Goal: Transaction & Acquisition: Purchase product/service

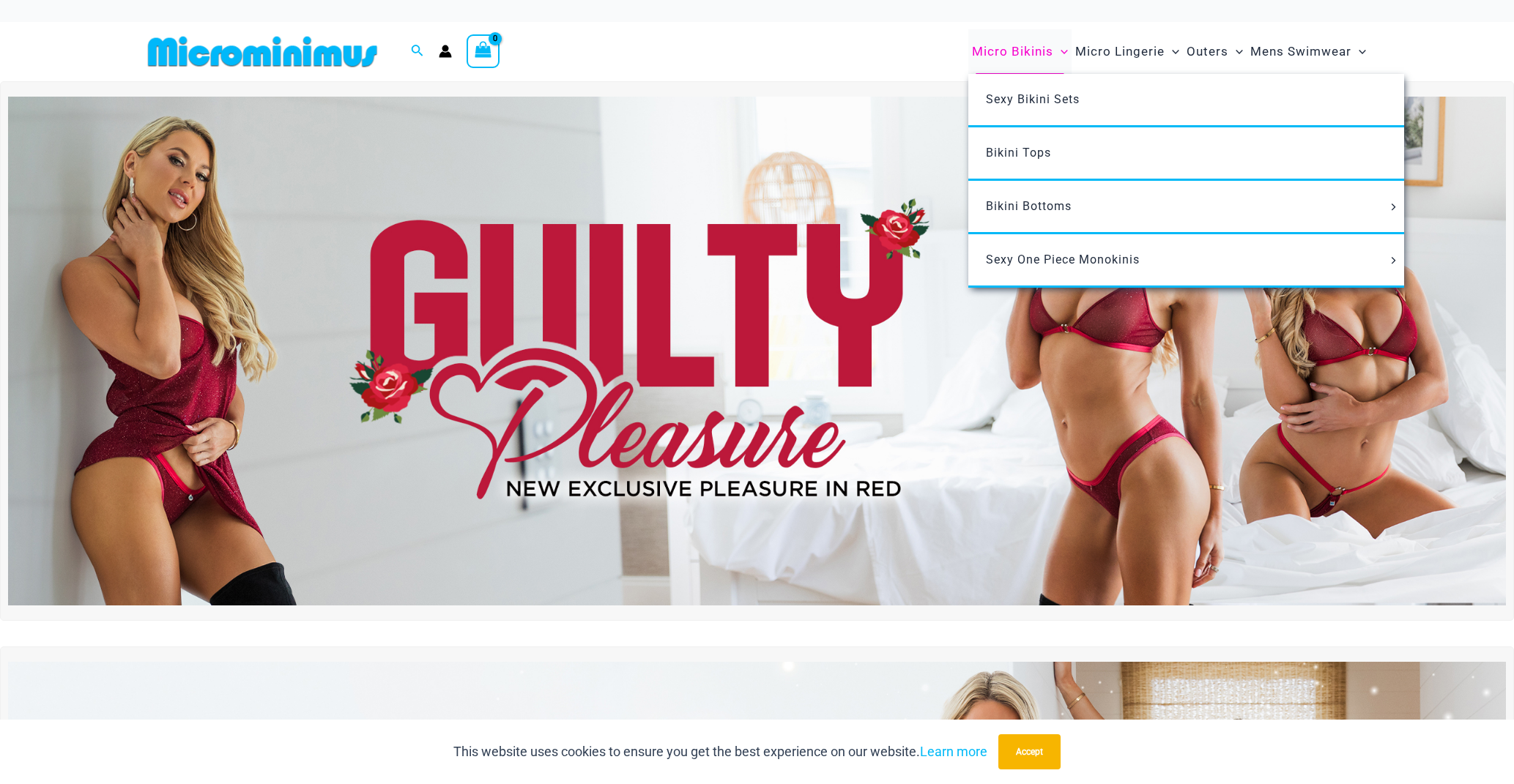
click at [988, 51] on span "Micro Bikinis" at bounding box center [1012, 51] width 81 height 38
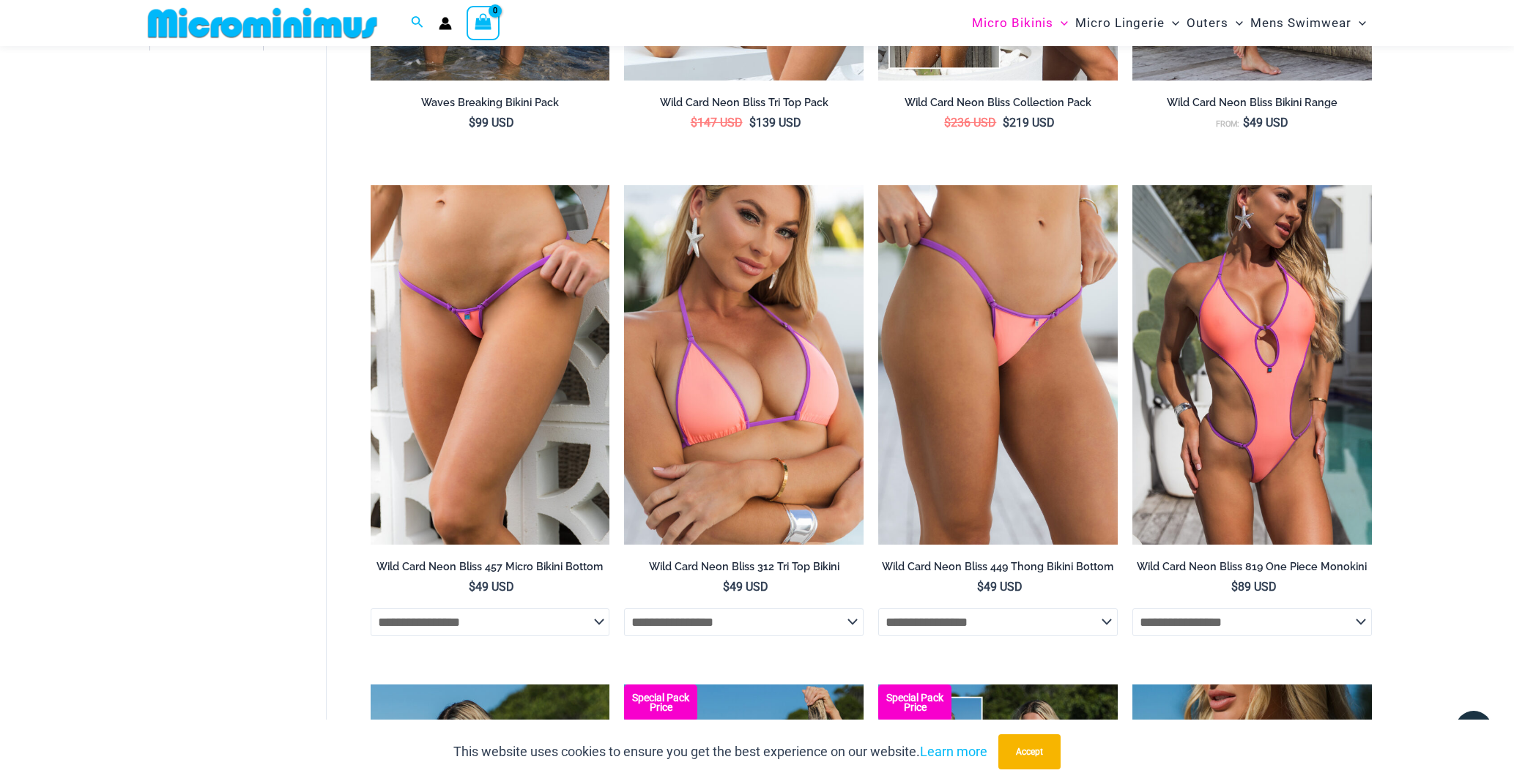
scroll to position [737, 0]
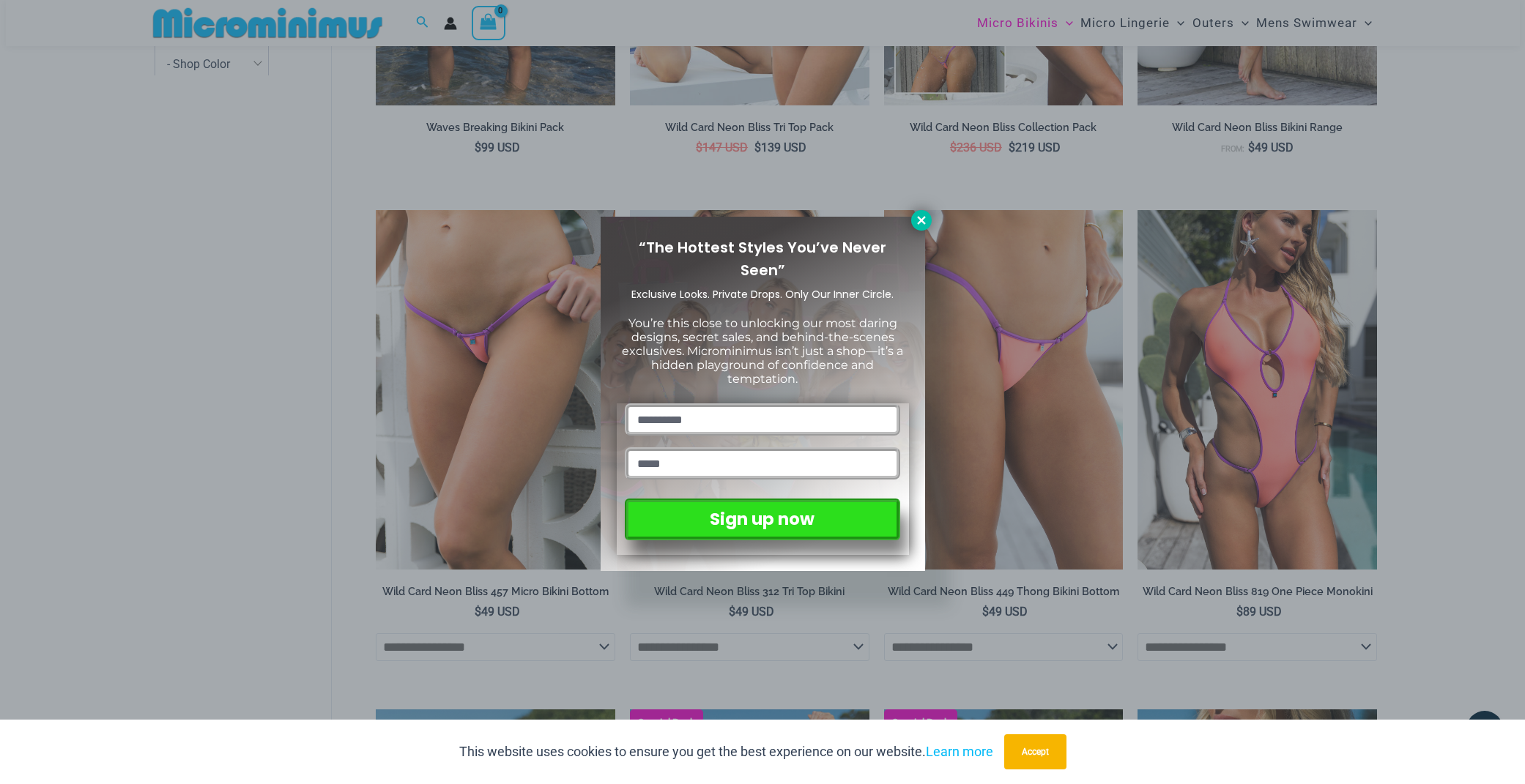
click at [914, 223] on button at bounding box center [922, 220] width 21 height 21
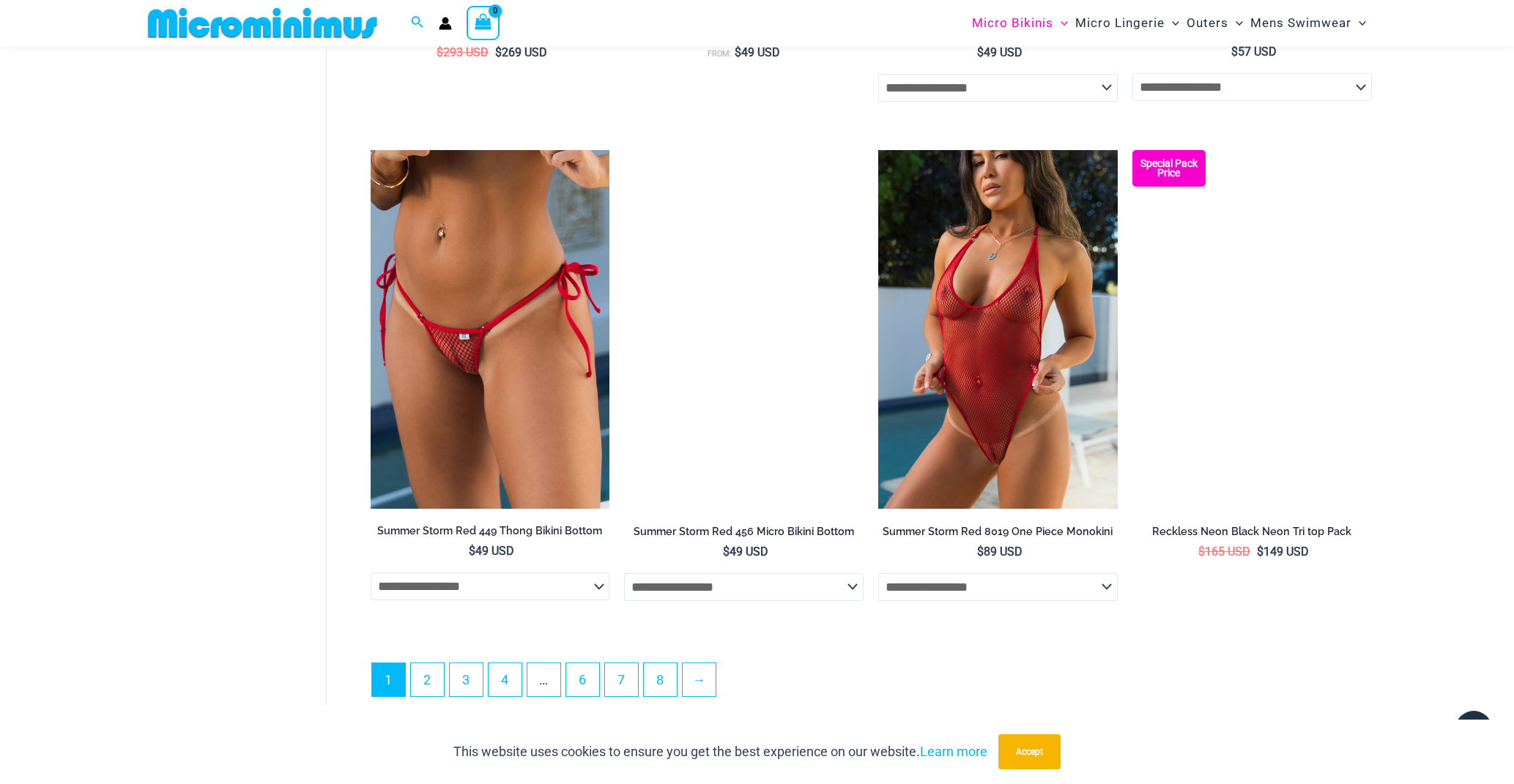
scroll to position [4007, 0]
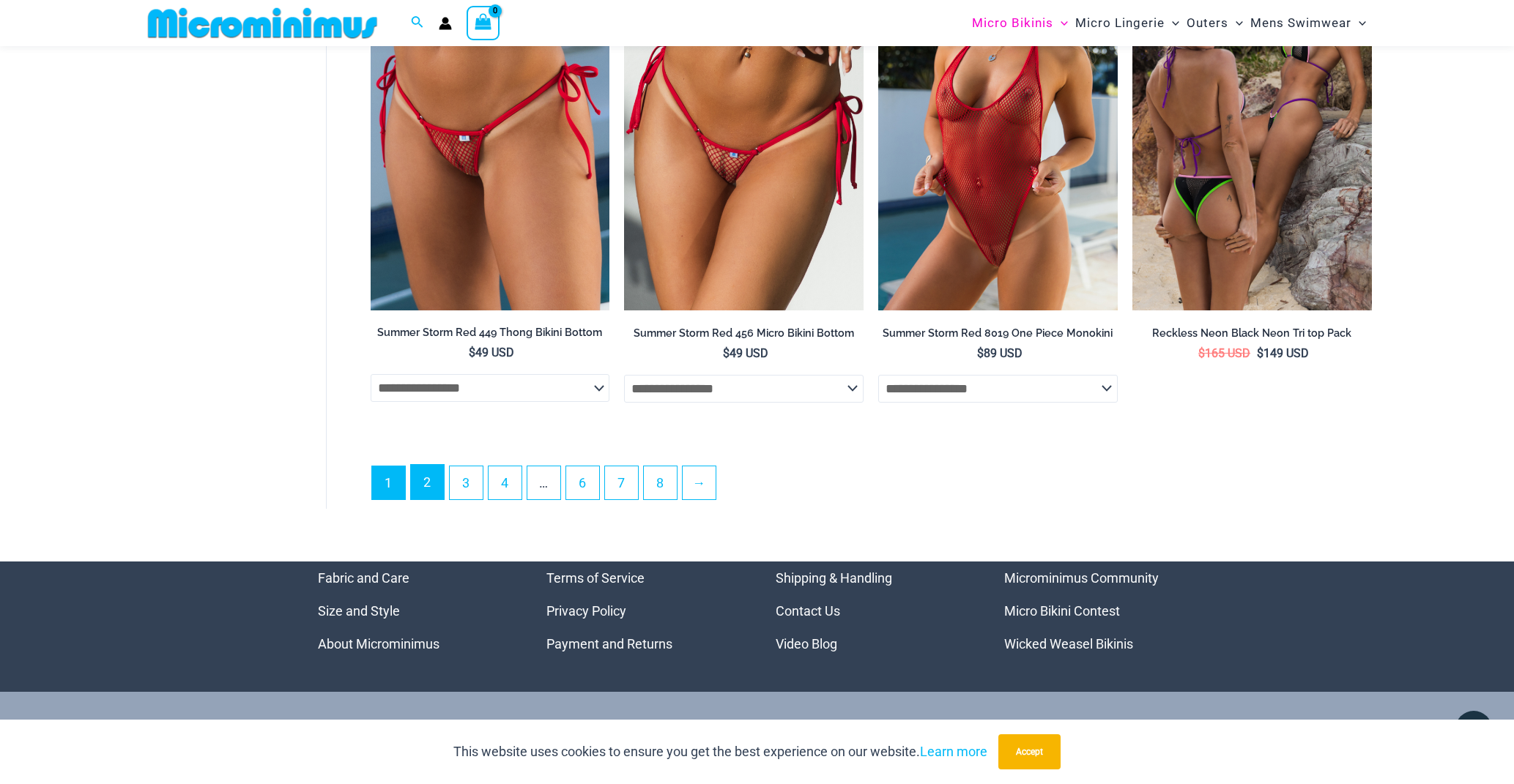
click at [442, 500] on link "2" at bounding box center [427, 482] width 33 height 34
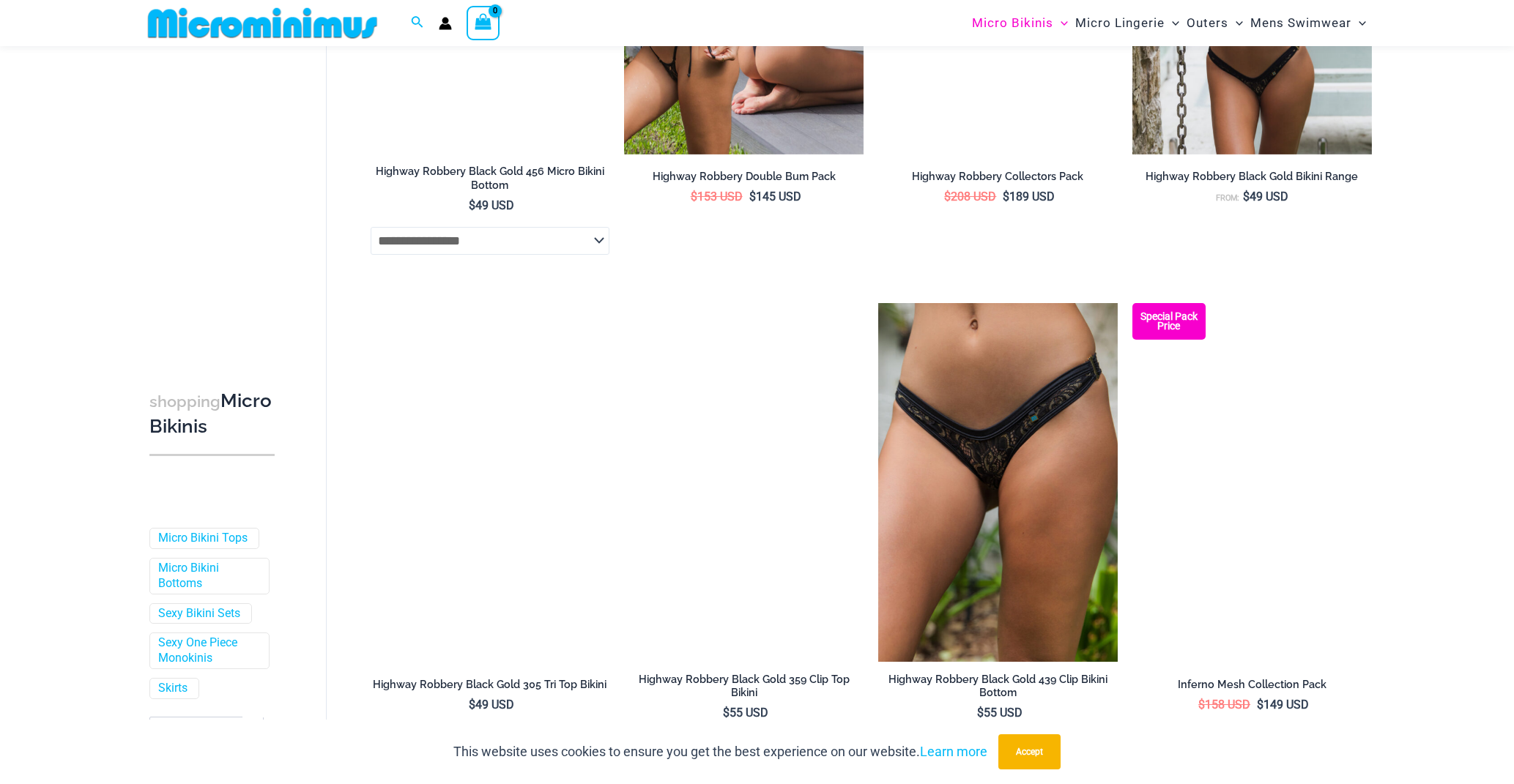
scroll to position [3841, 0]
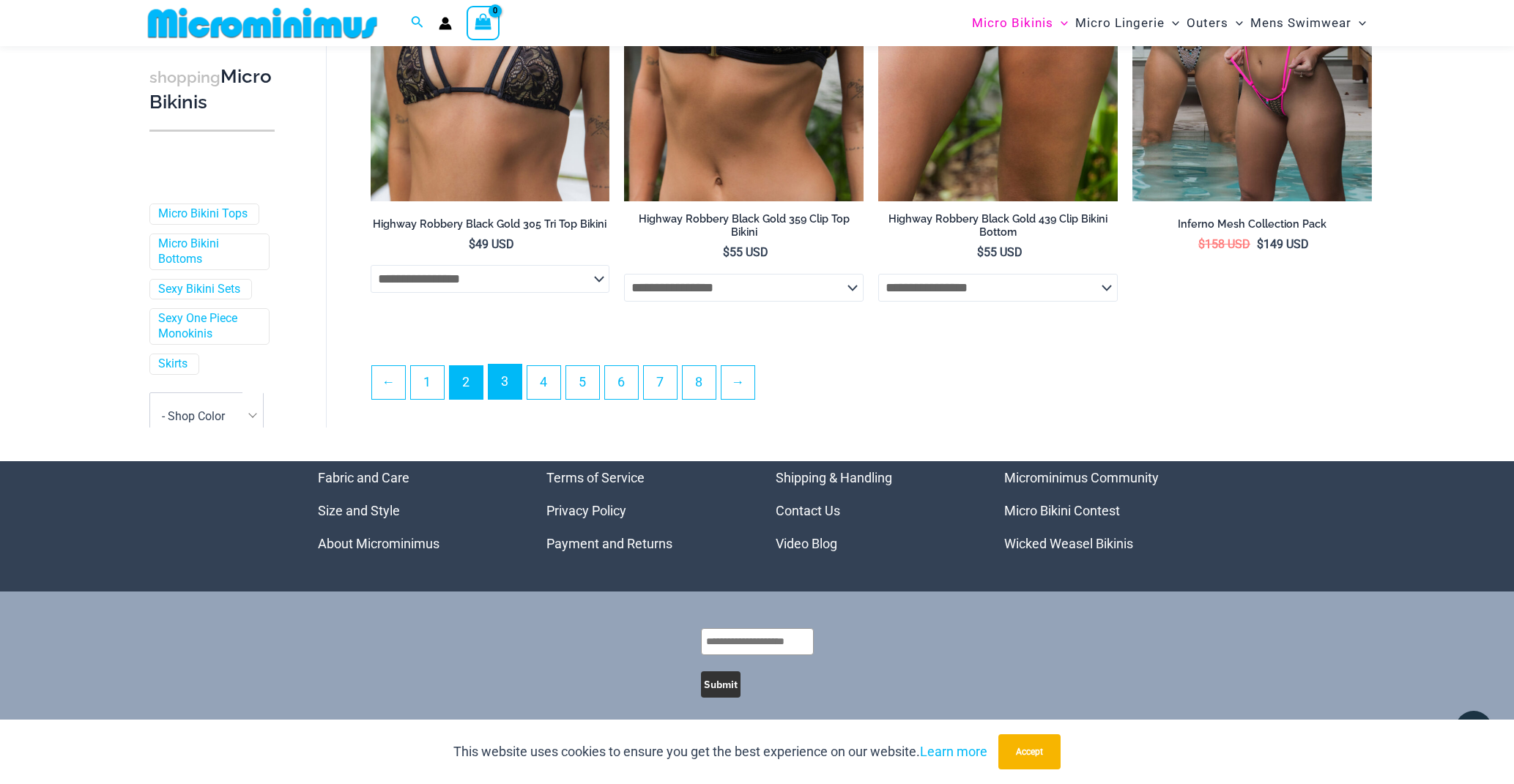
click at [521, 399] on link "3" at bounding box center [505, 382] width 33 height 34
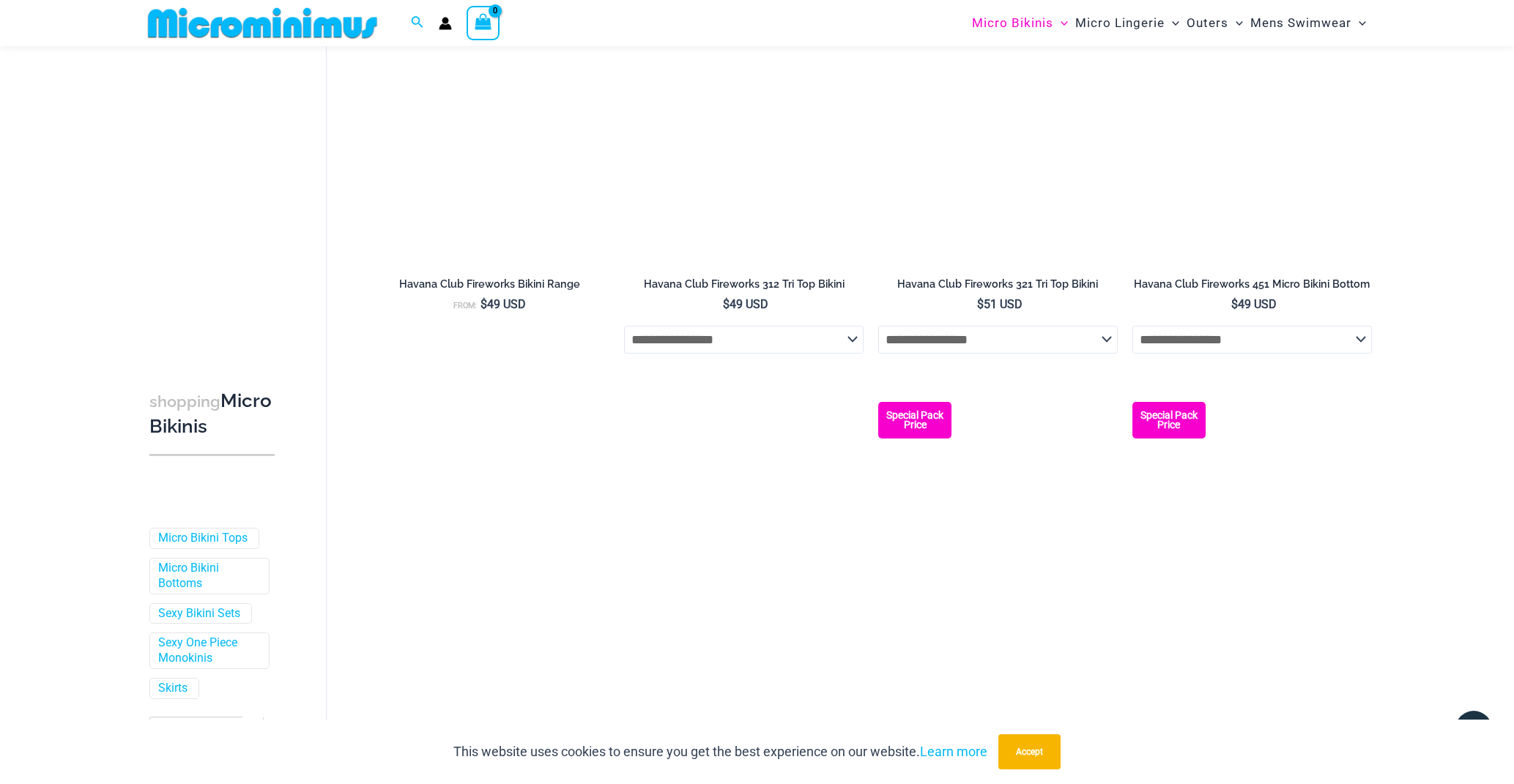
scroll to position [2409, 0]
